Goal: Information Seeking & Learning: Find contact information

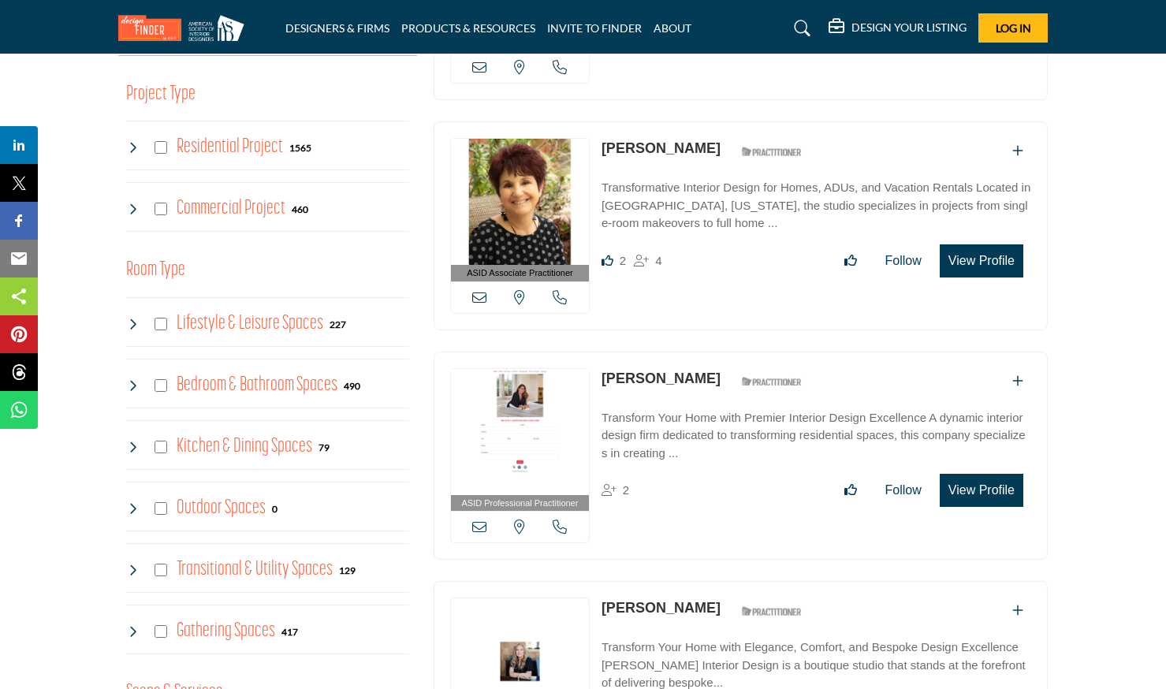
scroll to position [608, 0]
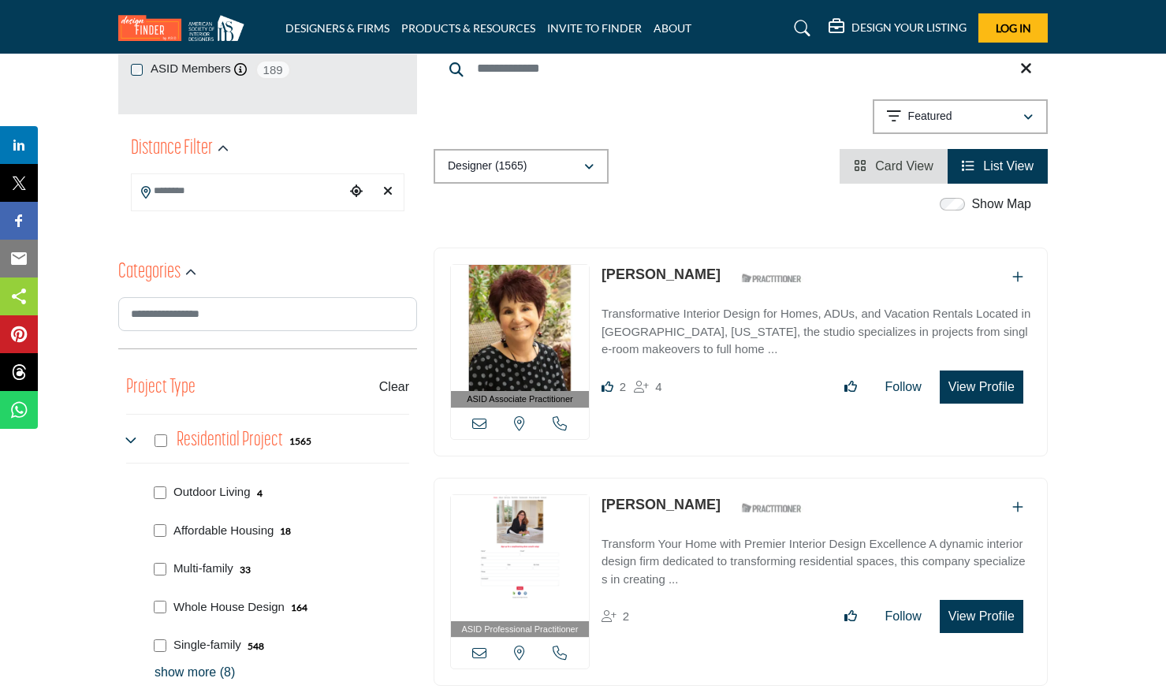
scroll to position [215, 0]
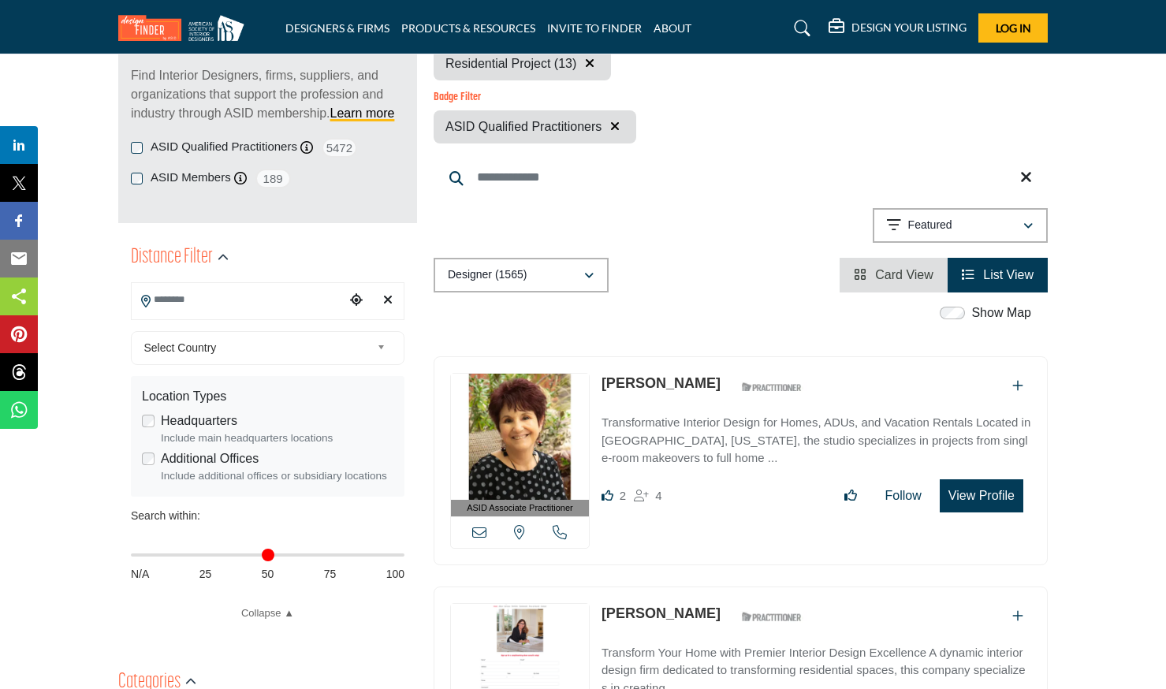
click at [211, 307] on input "Search Location" at bounding box center [238, 300] width 213 height 31
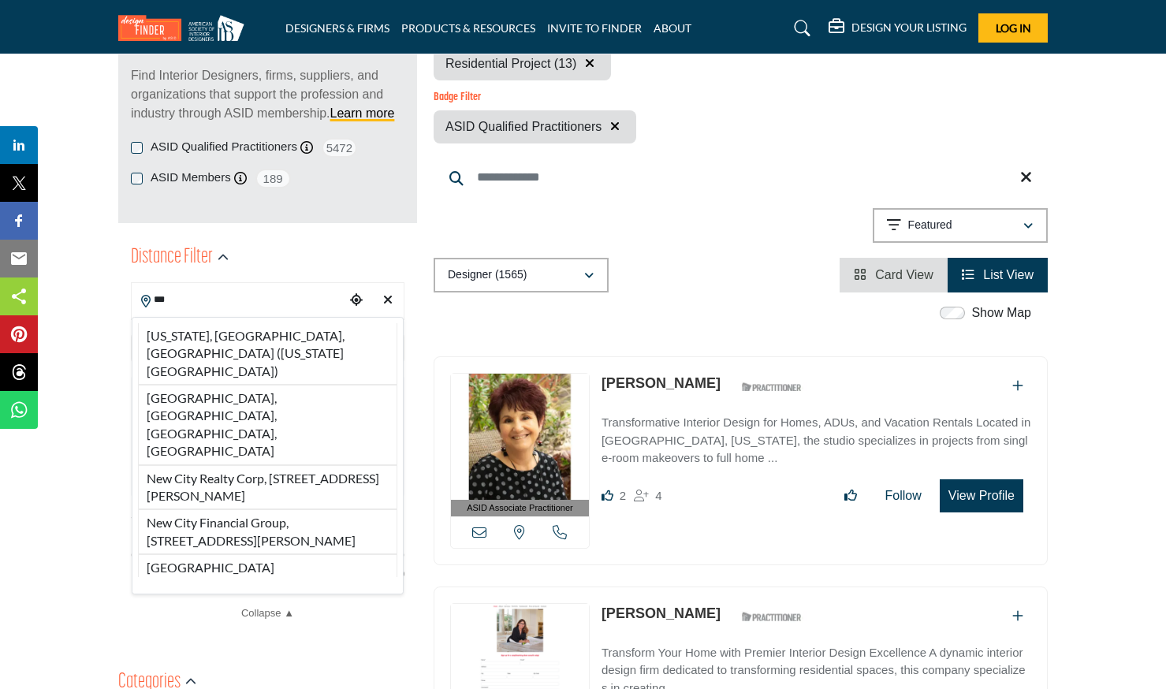
drag, startPoint x: 242, startPoint y: 336, endPoint x: 242, endPoint y: 271, distance: 64.7
click at [242, 336] on li "New York, NY, USA (New York County)" at bounding box center [267, 354] width 259 height 62
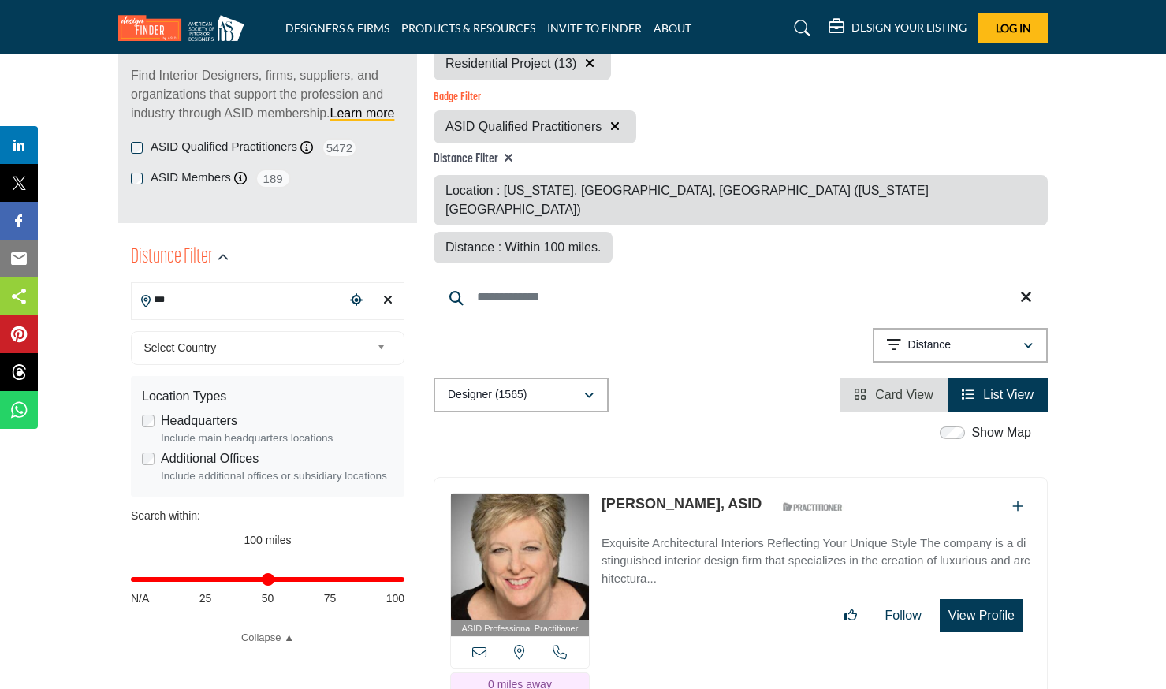
type input "**********"
type input "***"
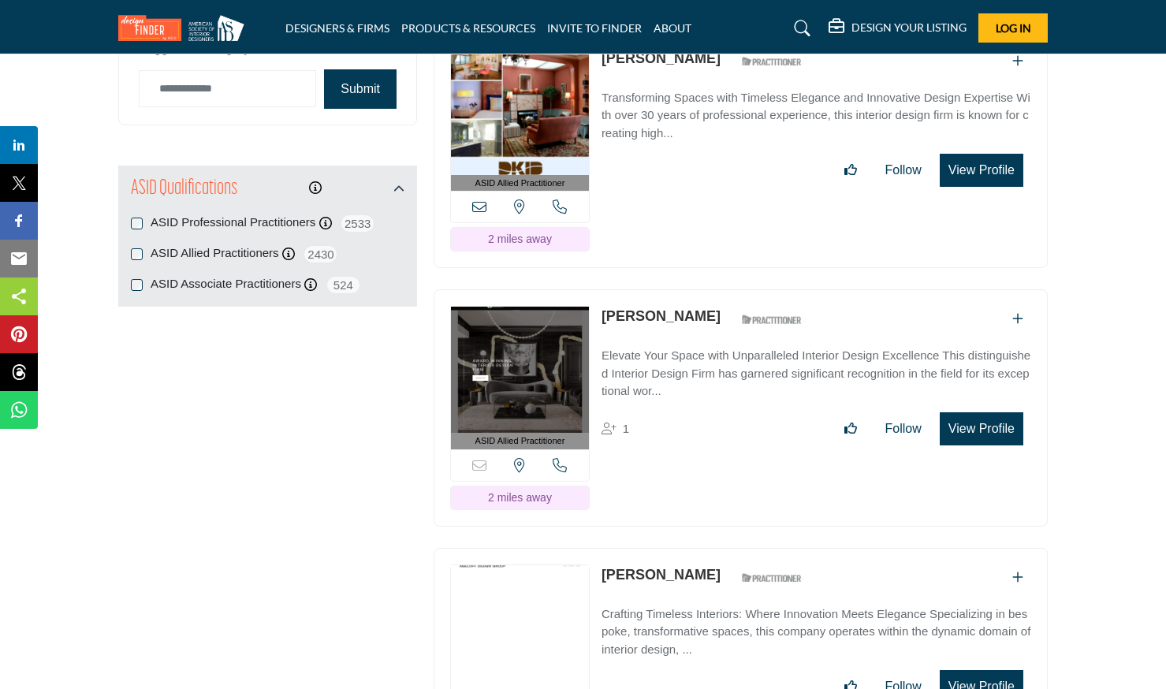
scroll to position [2245, 0]
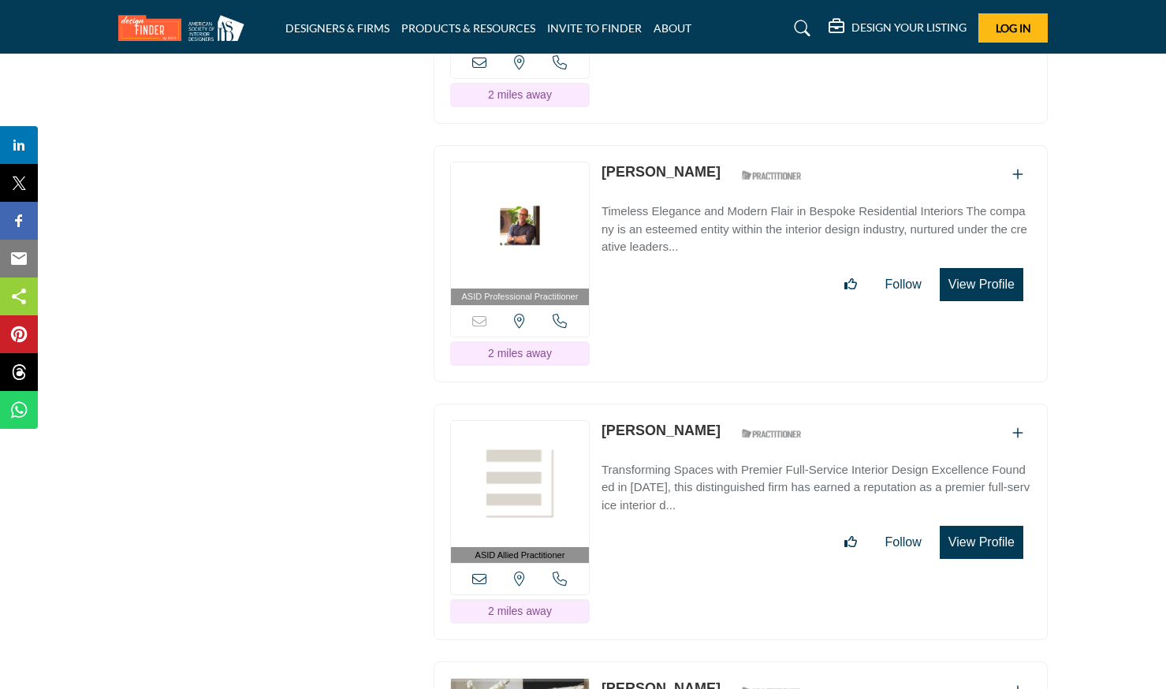
scroll to position [3418, 0]
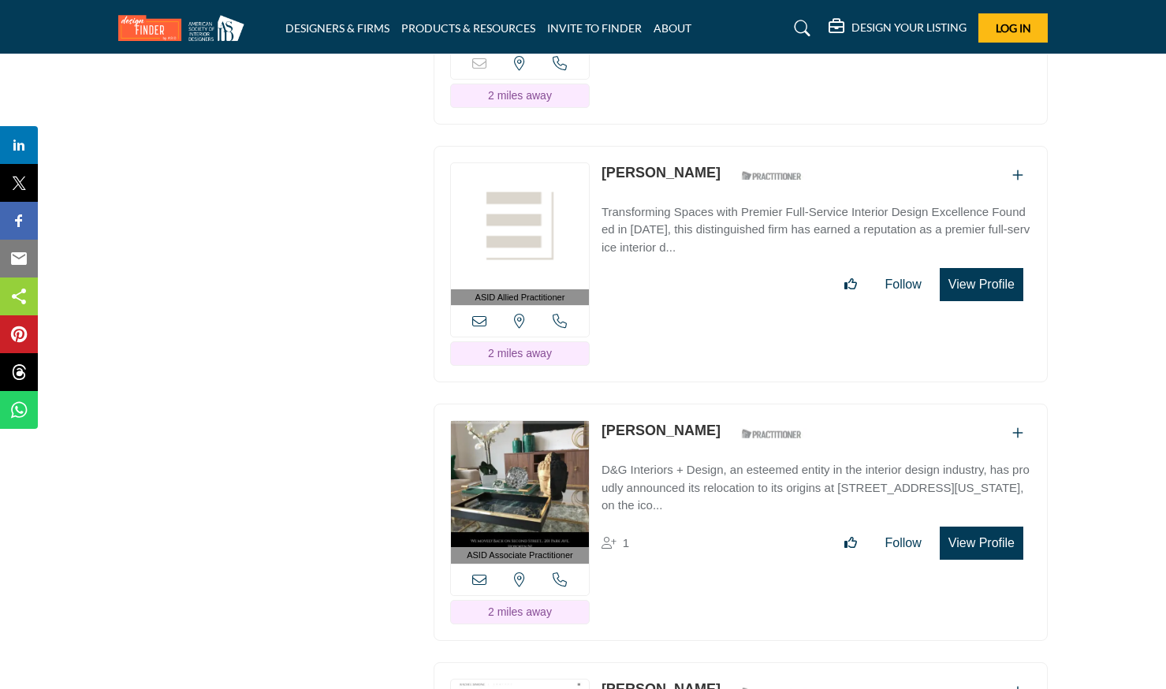
scroll to position [3644, 0]
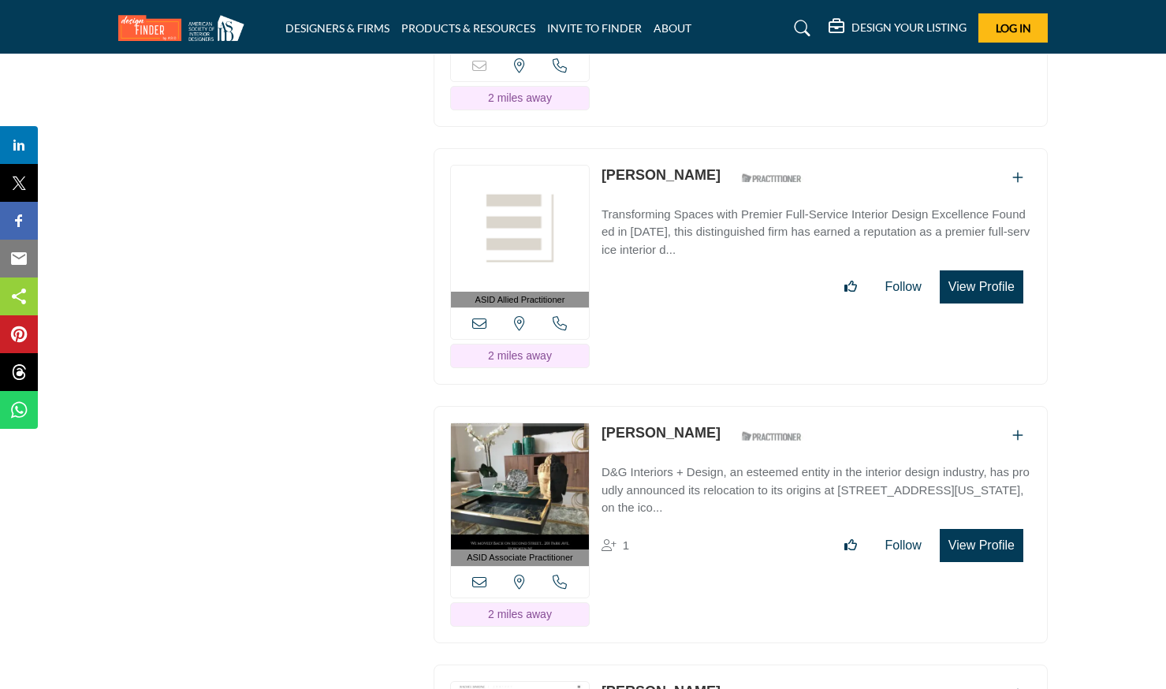
click at [613, 425] on link "Brian Garcia" at bounding box center [661, 433] width 119 height 16
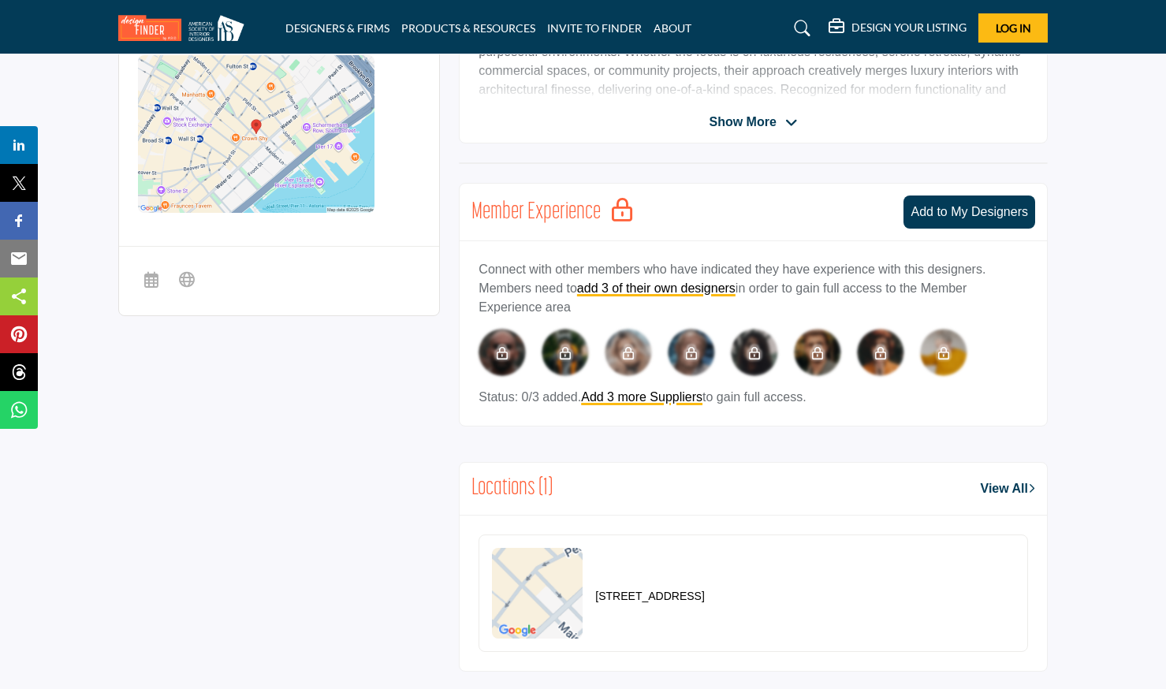
scroll to position [282, 0]
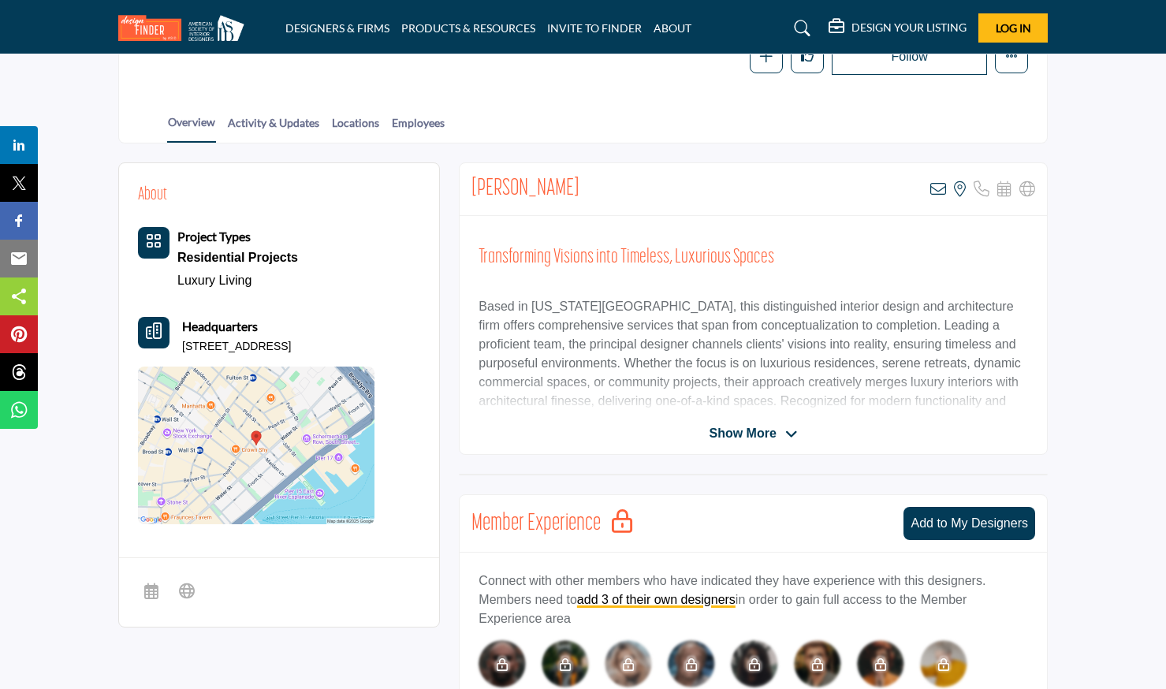
click at [781, 435] on span "Show More" at bounding box center [753, 433] width 88 height 19
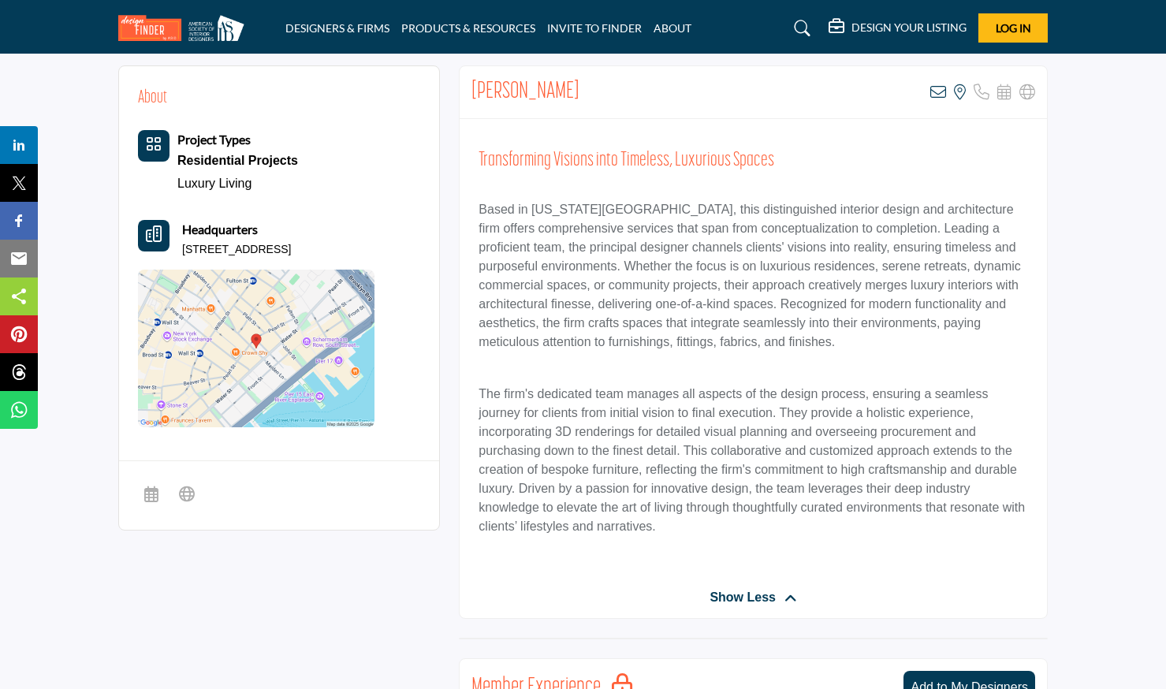
scroll to position [226, 0]
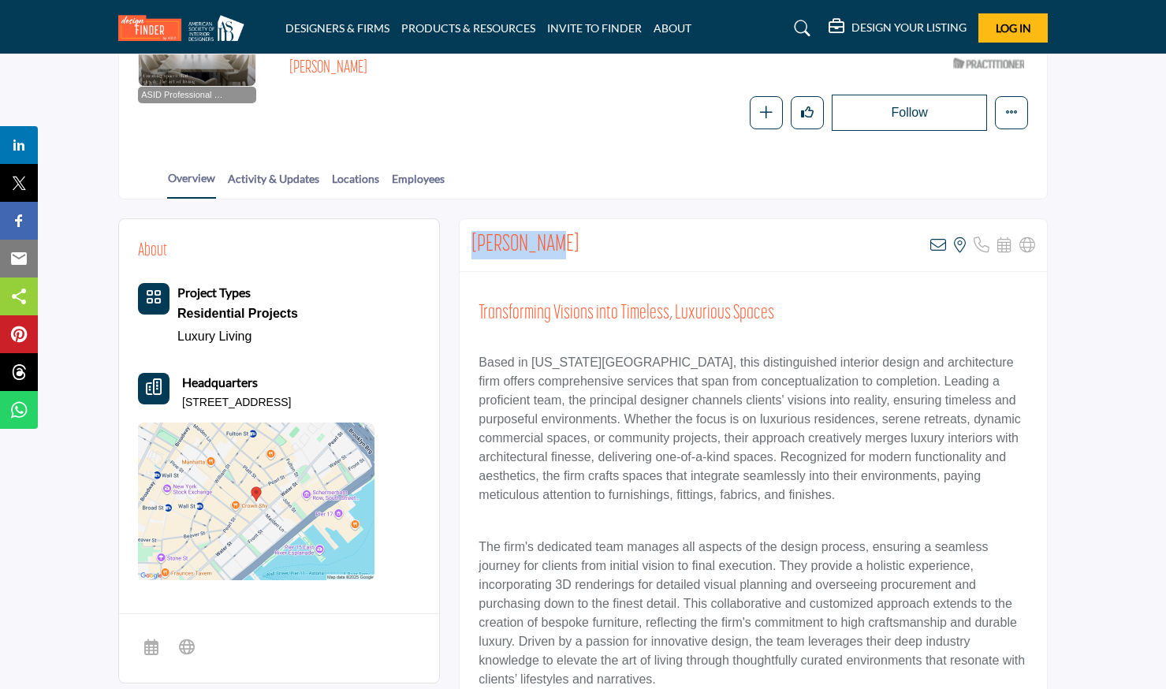
drag, startPoint x: 475, startPoint y: 241, endPoint x: 581, endPoint y: 233, distance: 106.7
click at [581, 233] on div "Jack Ovadia View email address of this listing View the location of this listin…" at bounding box center [754, 245] width 588 height 53
copy h2 "Jack Ovadia"
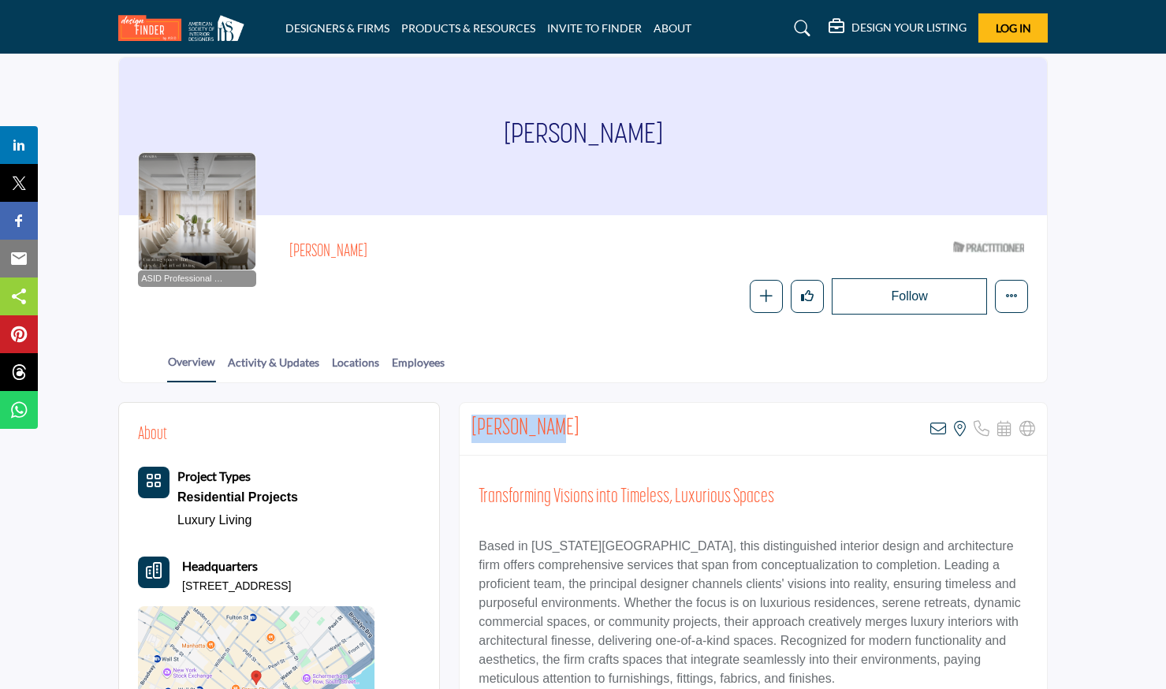
scroll to position [0, 0]
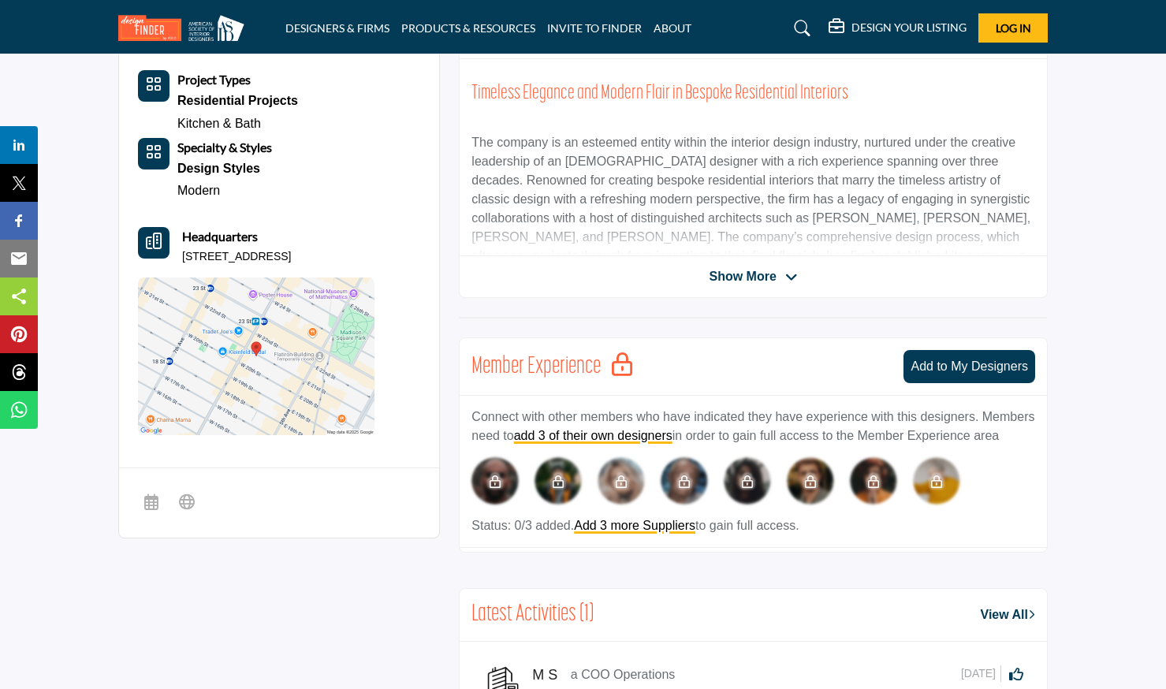
scroll to position [436, 0]
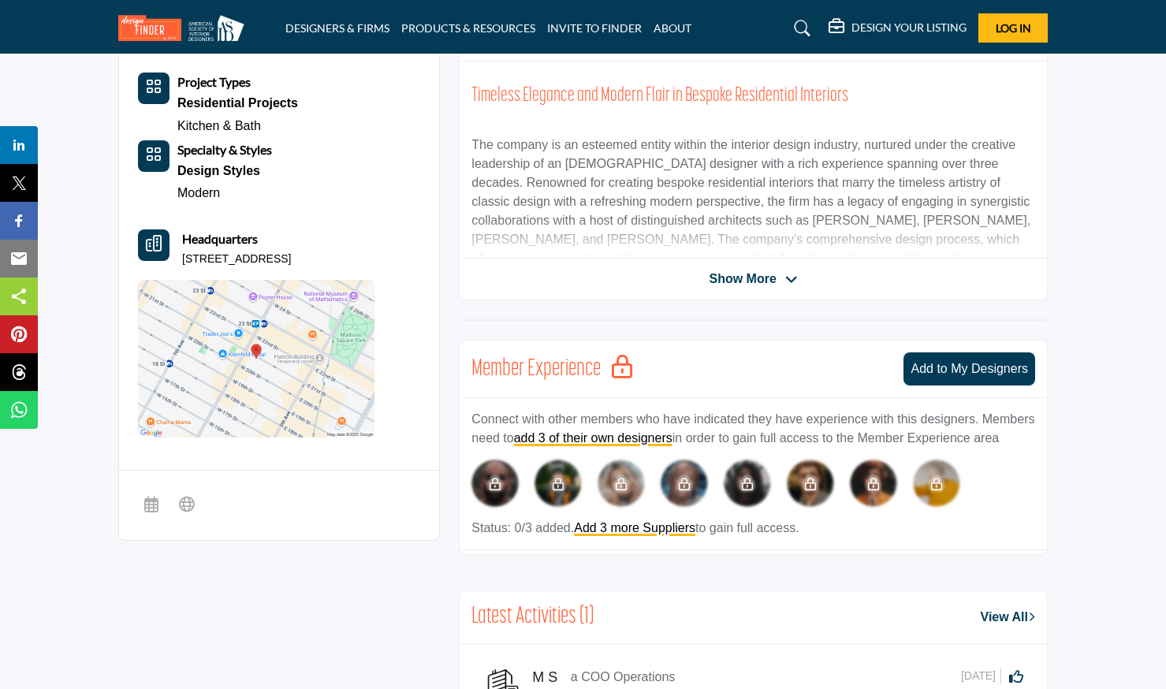
click at [763, 289] on div "Alan Tanksley Sorry, but this listing is on a subscription plan which does not …" at bounding box center [753, 154] width 589 height 293
click at [763, 278] on span "Show More" at bounding box center [742, 279] width 67 height 19
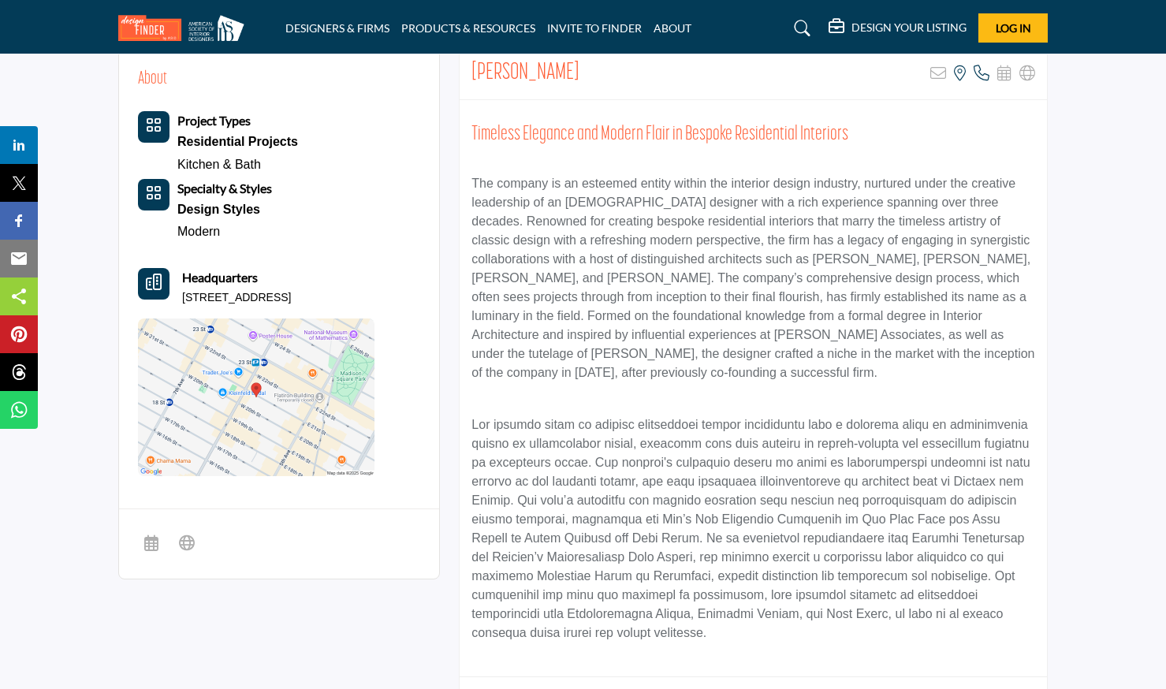
scroll to position [258, 0]
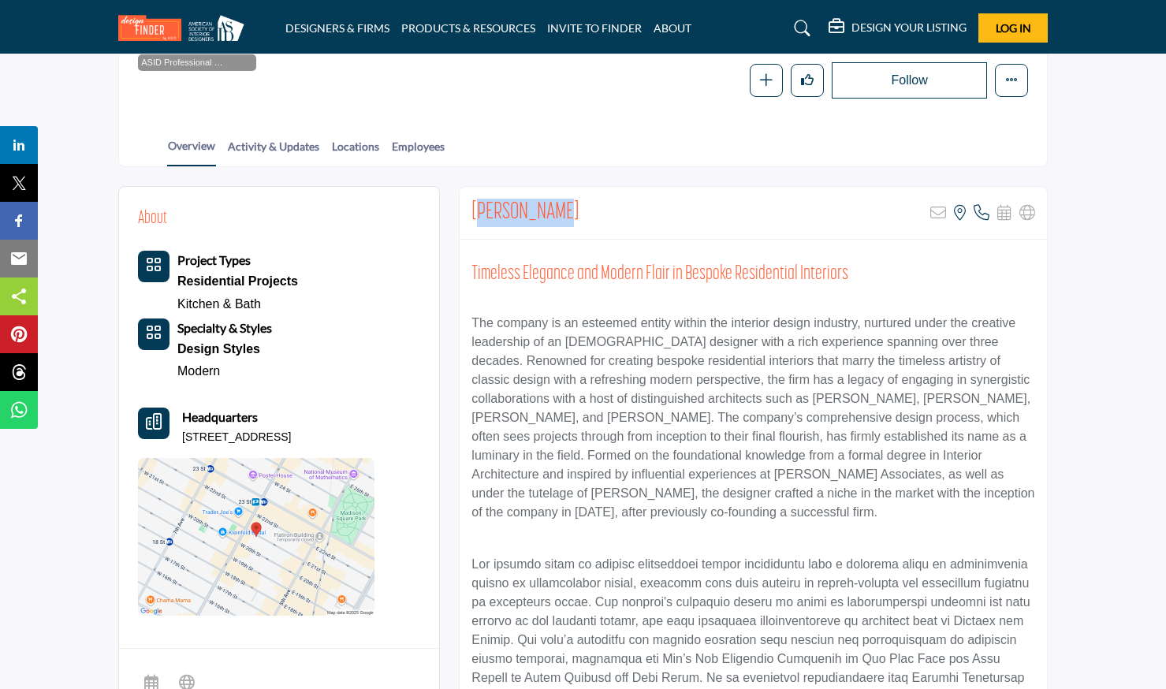
drag, startPoint x: 477, startPoint y: 210, endPoint x: 554, endPoint y: 210, distance: 77.3
click at [554, 210] on h2 "Alan Tanksley" at bounding box center [526, 213] width 108 height 28
click at [569, 210] on div "Alan Tanksley Sorry, but this listing is on a subscription plan which does not …" at bounding box center [754, 213] width 588 height 53
drag, startPoint x: 569, startPoint y: 210, endPoint x: 472, endPoint y: 207, distance: 97.0
click at [472, 207] on div "Alan Tanksley Sorry, but this listing is on a subscription plan which does not …" at bounding box center [754, 213] width 588 height 53
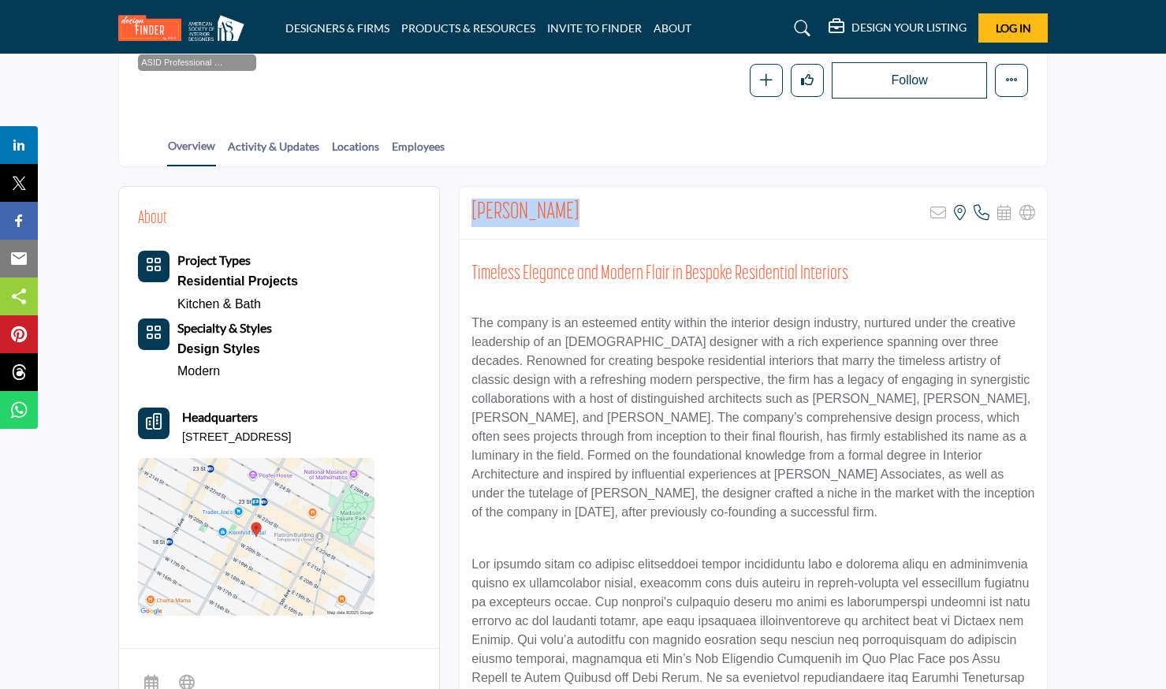
copy h2 "[PERSON_NAME]"
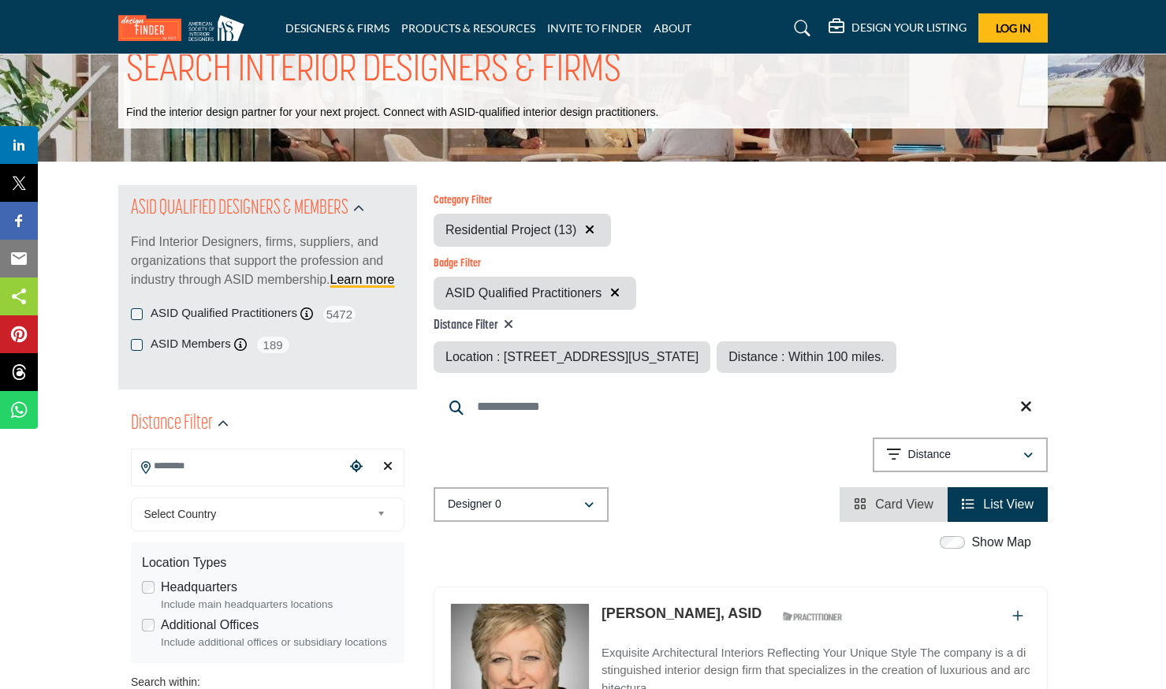
type input "**********"
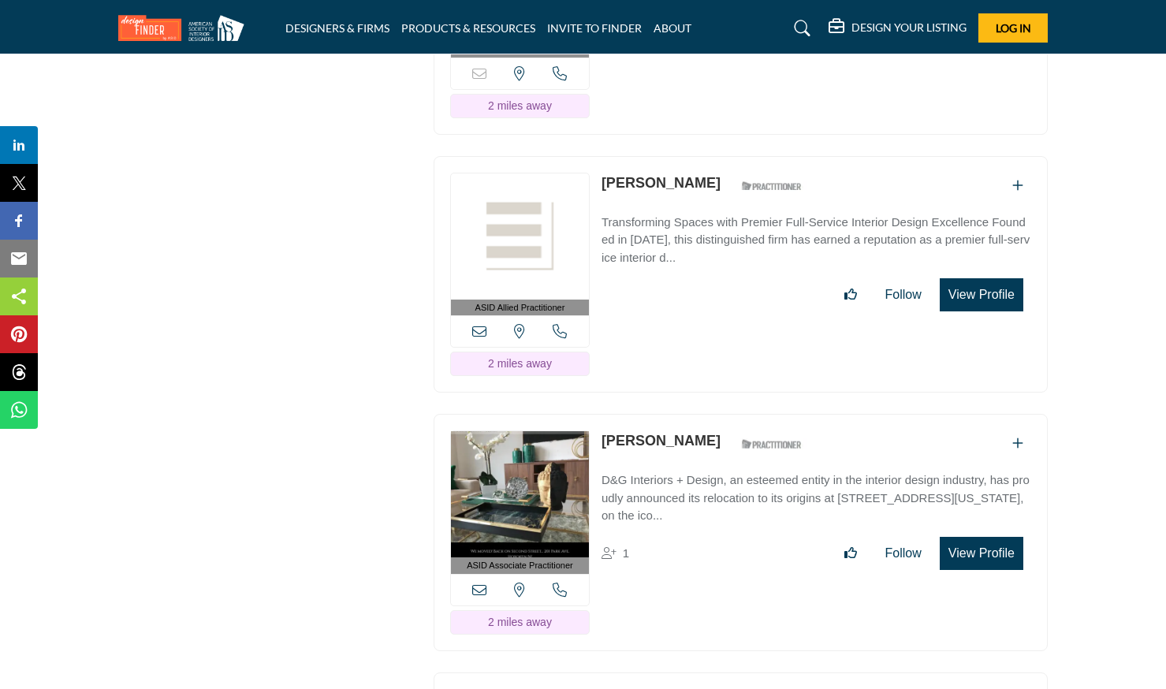
scroll to position [3823, 0]
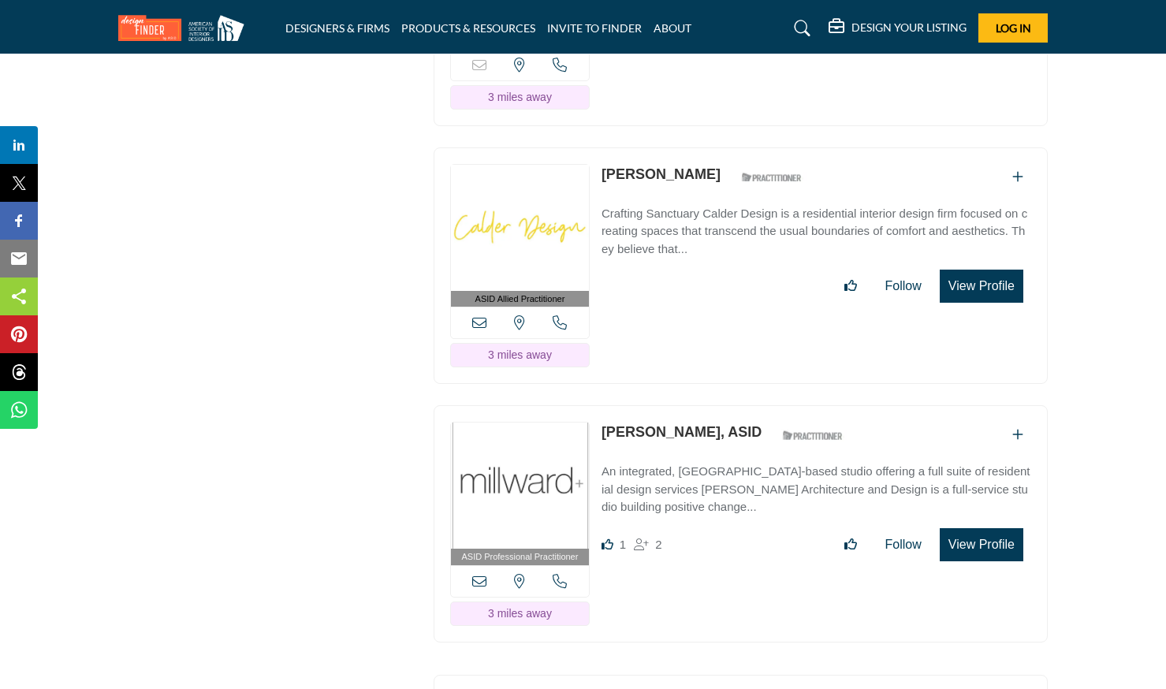
scroll to position [5503, 0]
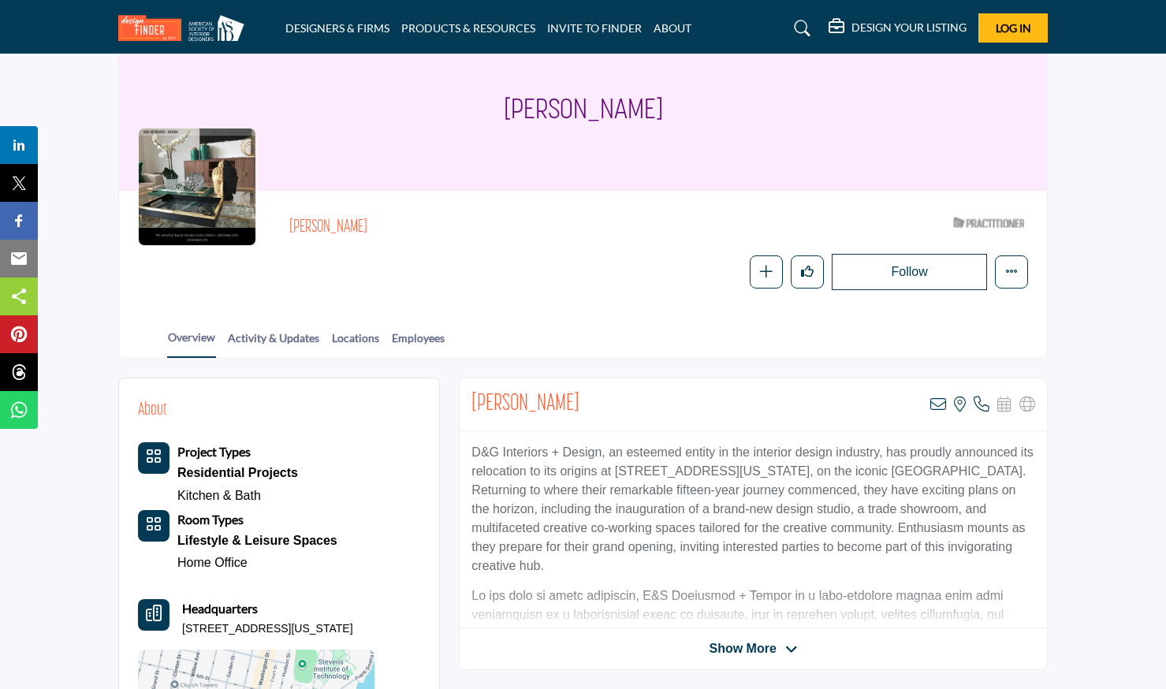
scroll to position [70, 0]
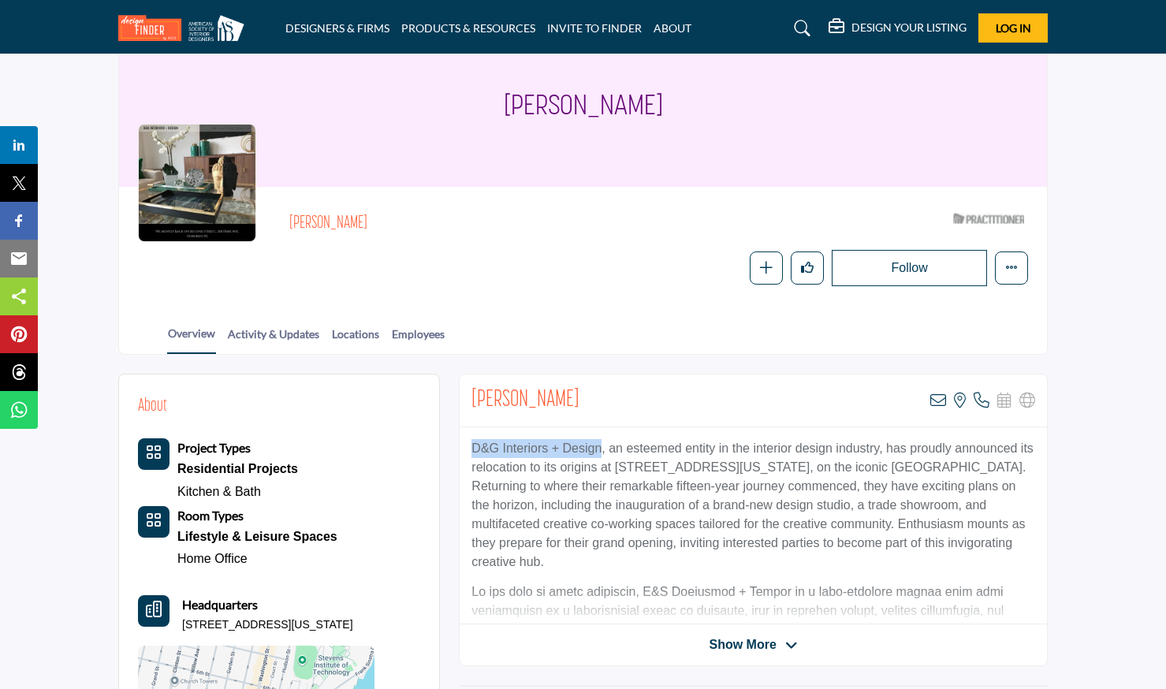
drag, startPoint x: 472, startPoint y: 445, endPoint x: 603, endPoint y: 440, distance: 130.2
click at [603, 440] on p "D&G Interiors + Design, an esteemed entity in the interior design industry, has…" at bounding box center [754, 505] width 564 height 133
copy p "D&G Interiors + Design"
